Goal: Transaction & Acquisition: Subscribe to service/newsletter

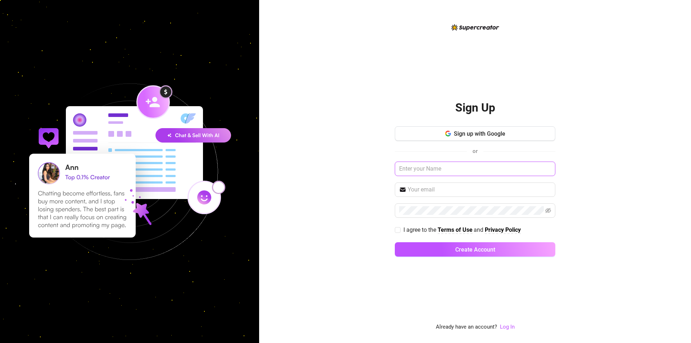
click at [417, 164] on input "text" at bounding box center [475, 169] width 161 height 14
type input "Z"
click at [420, 183] on div "Sign up with Google or Z I agree to the Terms of Use and Privacy Policy Create …" at bounding box center [475, 194] width 161 height 137
click at [423, 190] on input "text" at bounding box center [479, 189] width 143 height 9
click at [426, 184] on span at bounding box center [475, 190] width 161 height 14
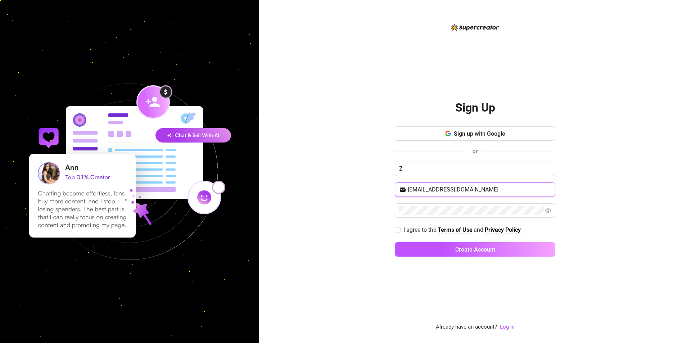
type input "[EMAIL_ADDRESS][DOMAIN_NAME]"
click at [401, 229] on span "I agree to the Terms of Use and Privacy Policy" at bounding box center [462, 229] width 123 height 9
click at [400, 229] on input "I agree to the Terms of Use and Privacy Policy" at bounding box center [397, 229] width 5 height 5
checkbox input "true"
click at [365, 210] on div "Sign Up Sign up with Google or Z [EMAIL_ADDRESS][DOMAIN_NAME] I agree to the Te…" at bounding box center [475, 171] width 432 height 343
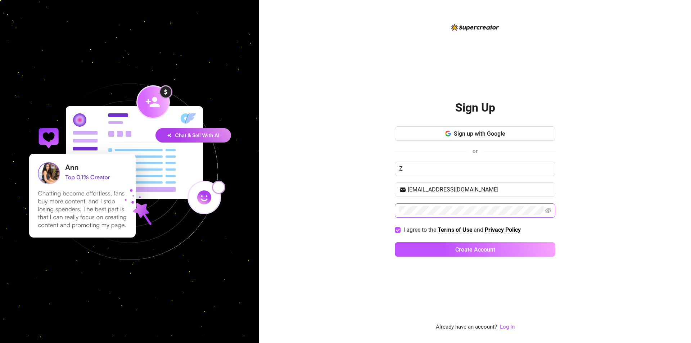
click at [554, 209] on span at bounding box center [475, 210] width 161 height 14
click at [550, 212] on icon "eye-invisible" at bounding box center [548, 211] width 6 height 6
click at [440, 248] on button "Create Account" at bounding box center [475, 249] width 161 height 14
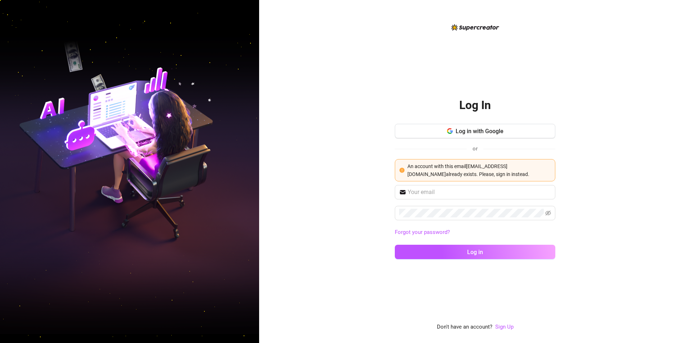
click at [397, 175] on div "An account with this email [EMAIL_ADDRESS][DOMAIN_NAME] already exists. Please,…" at bounding box center [475, 170] width 161 height 22
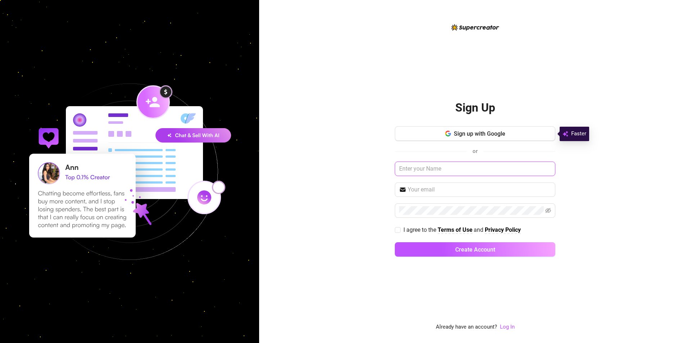
click at [408, 167] on input "text" at bounding box center [475, 169] width 161 height 14
type input "Z"
click at [418, 186] on input "text" at bounding box center [479, 189] width 143 height 9
paste input "[EMAIL_ADDRESS][DOMAIN_NAME]"
type input "[EMAIL_ADDRESS][DOMAIN_NAME]"
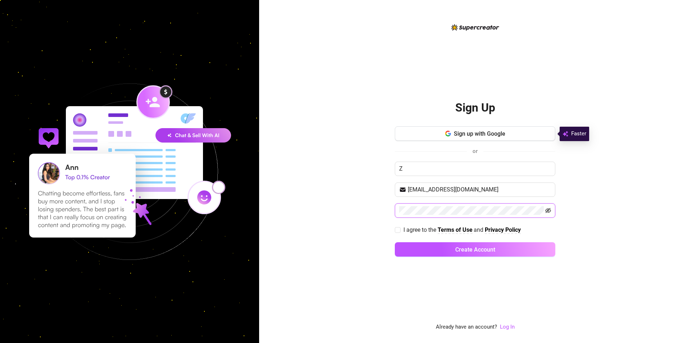
click at [548, 211] on icon "eye-invisible" at bounding box center [548, 211] width 6 height 6
click at [396, 230] on input "I agree to the Terms of Use and Privacy Policy" at bounding box center [397, 229] width 5 height 5
checkbox input "true"
click at [420, 252] on button "Create Account" at bounding box center [475, 249] width 161 height 14
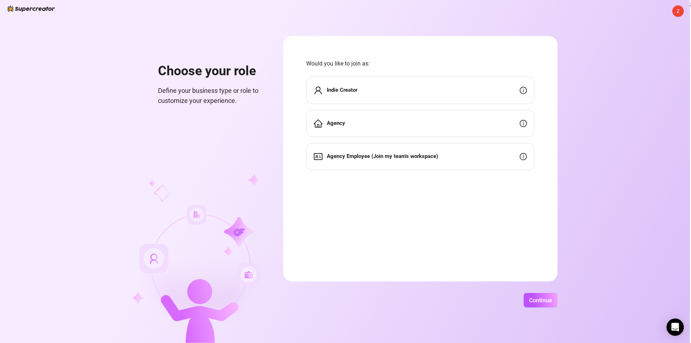
click at [360, 91] on div "Indie Creator" at bounding box center [420, 90] width 228 height 27
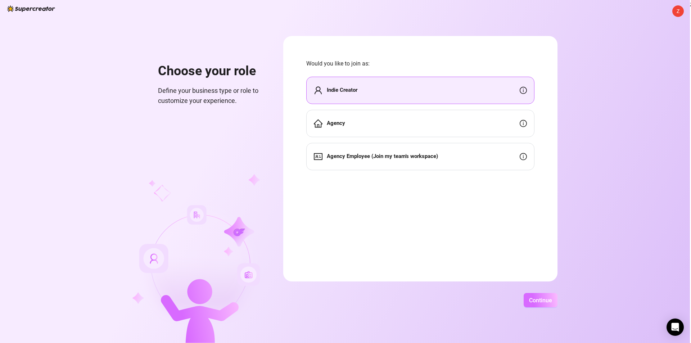
click at [537, 300] on span "Continue" at bounding box center [540, 300] width 23 height 7
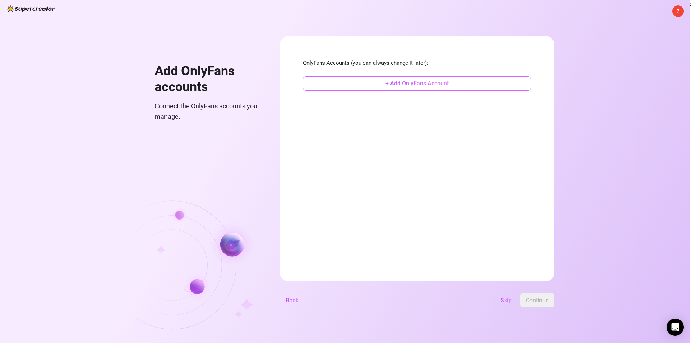
click at [441, 87] on span "+ Add OnlyFans Account" at bounding box center [417, 83] width 63 height 7
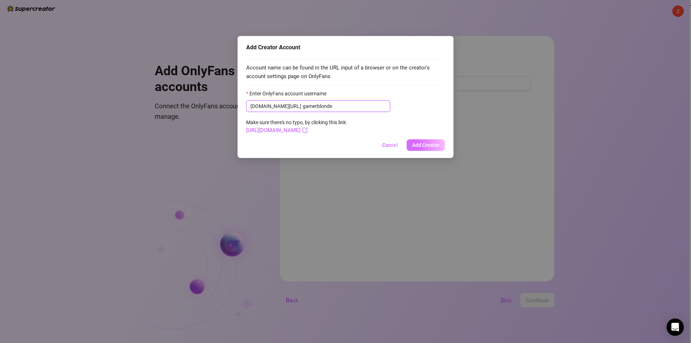
type input "gamerblonde"
click at [430, 149] on button "Add Creator" at bounding box center [426, 145] width 38 height 12
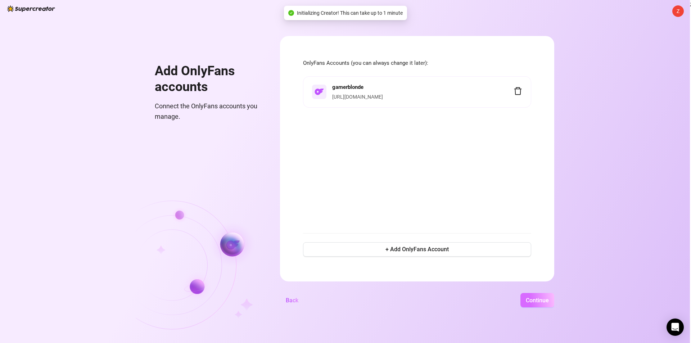
click at [530, 299] on span "Continue" at bounding box center [537, 300] width 23 height 7
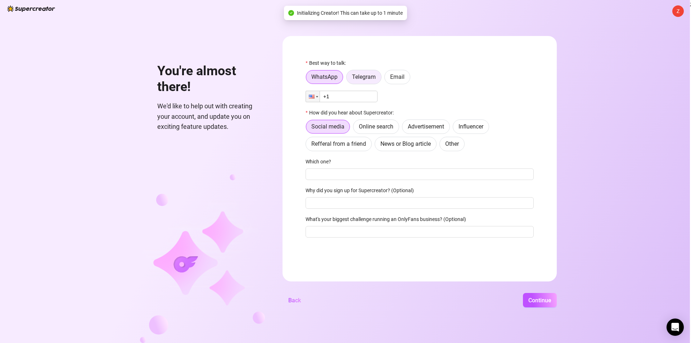
click at [369, 80] on span "Telegram" at bounding box center [364, 76] width 24 height 7
click at [349, 79] on input "Telegram" at bounding box center [349, 79] width 0 height 0
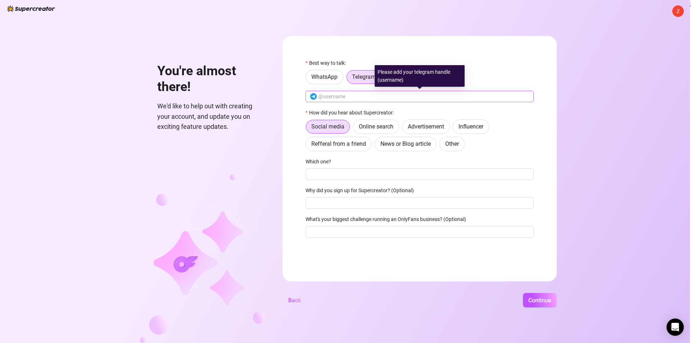
click at [359, 92] on span at bounding box center [420, 97] width 228 height 12
click at [358, 95] on input "text" at bounding box center [424, 97] width 211 height 8
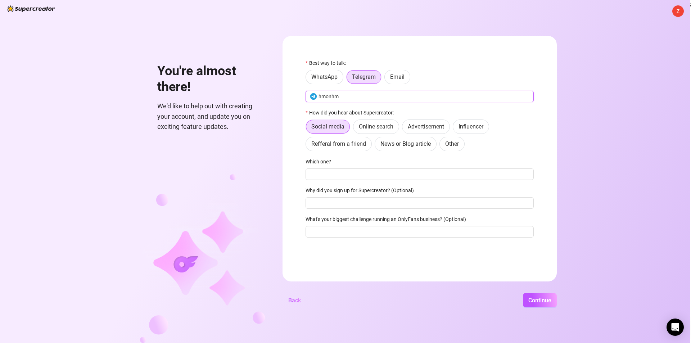
type input "hmonhm"
click at [307, 154] on div "Best way to talk: WhatsApp Telegram Email hmonhm How did you hear about Supercr…" at bounding box center [420, 151] width 228 height 185
click at [295, 153] on form "Best way to talk: WhatsApp Telegram Email hmonhm How did you hear about Supercr…" at bounding box center [420, 159] width 274 height 246
click at [319, 174] on input "Which one?" at bounding box center [420, 174] width 228 height 12
type input "Reddit"
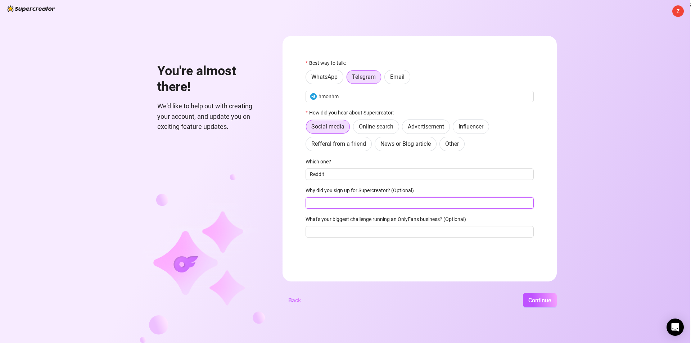
click at [332, 198] on input "Why did you sign up for Supercreator? (Optional)" at bounding box center [420, 203] width 228 height 12
type input "To improve sales"
click at [536, 303] on span "Continue" at bounding box center [540, 300] width 23 height 7
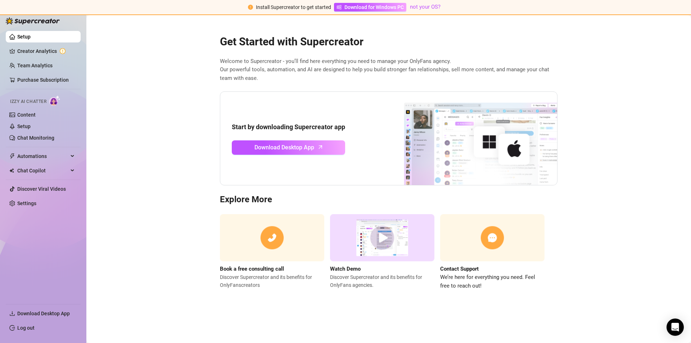
click at [383, 239] on img at bounding box center [382, 237] width 104 height 47
click at [265, 147] on span "Download Desktop App" at bounding box center [285, 147] width 60 height 9
click at [33, 191] on link "Discover Viral Videos" at bounding box center [41, 189] width 49 height 6
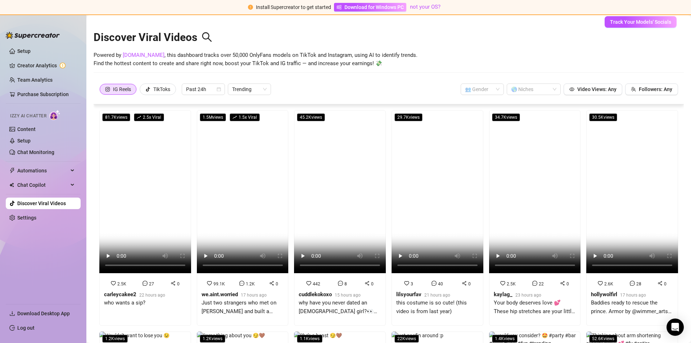
click at [128, 182] on video at bounding box center [145, 191] width 92 height 163
click at [147, 87] on icon "tik-tok" at bounding box center [147, 89] width 5 height 5
click at [142, 91] on input "TikToks" at bounding box center [142, 91] width 0 height 0
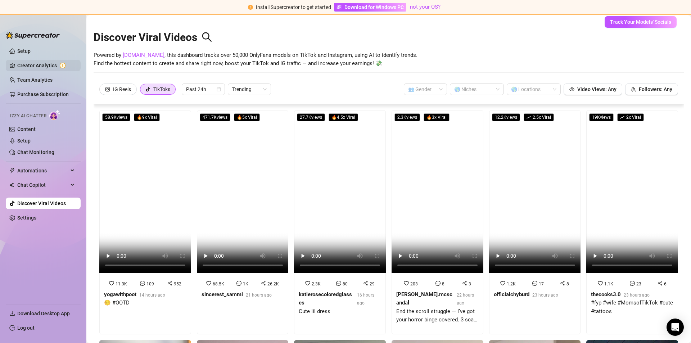
click at [32, 66] on link "Creator Analytics" at bounding box center [46, 66] width 58 height 12
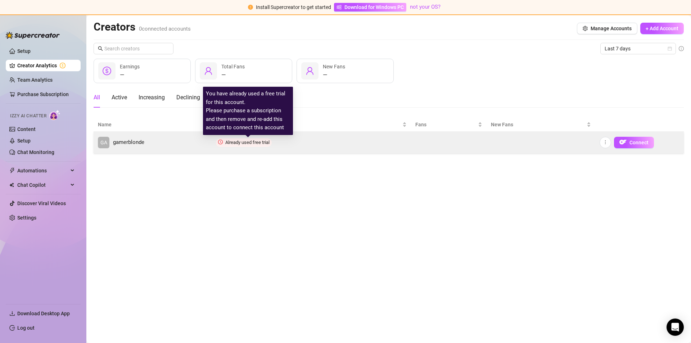
click at [245, 142] on span "Already used free trial" at bounding box center [247, 142] width 44 height 5
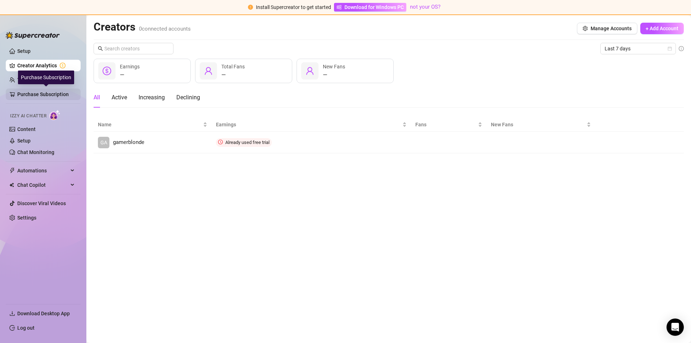
click at [38, 91] on link "Purchase Subscription" at bounding box center [46, 95] width 58 height 12
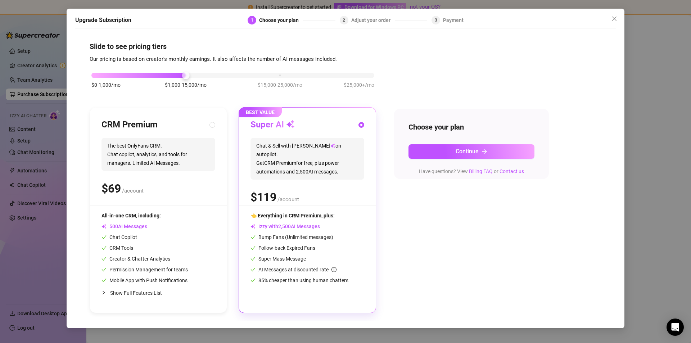
click at [406, 239] on div "$0-1,000/mo $1,000-15,000/mo $15,000-25,000/mo $25,000+/mo CRM Premium The best…" at bounding box center [346, 189] width 512 height 250
